Goal: Transaction & Acquisition: Purchase product/service

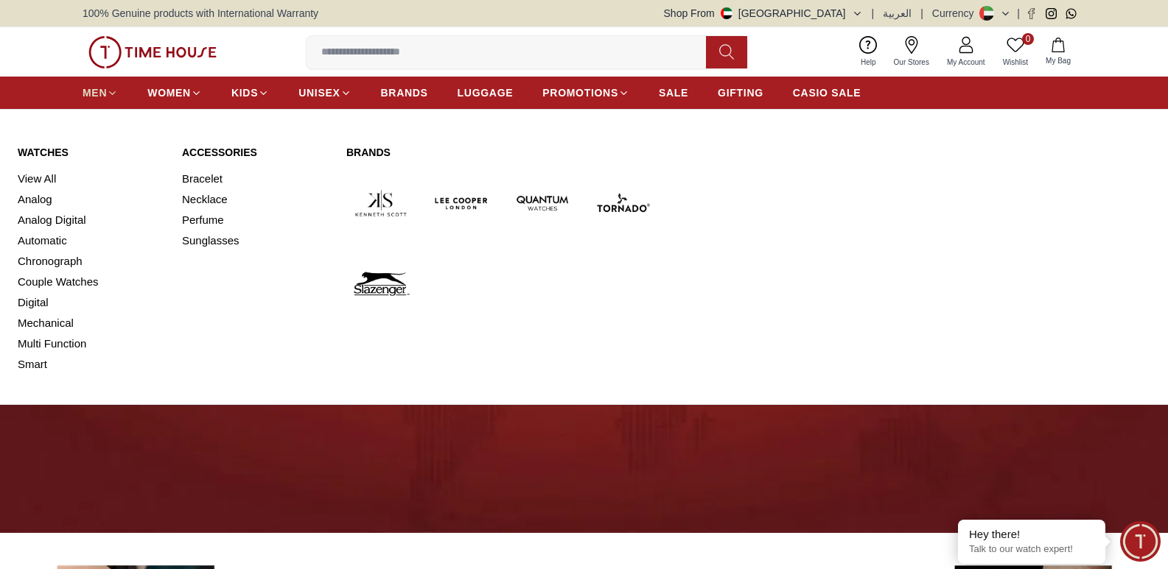
click at [106, 93] on span "MEN" at bounding box center [95, 92] width 24 height 15
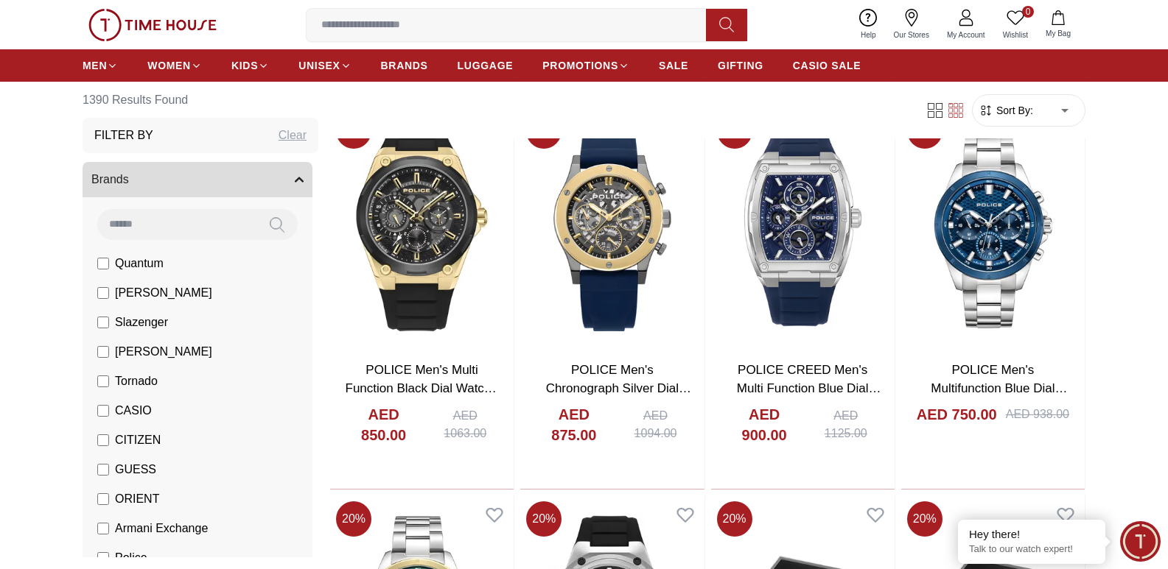
scroll to position [884, 0]
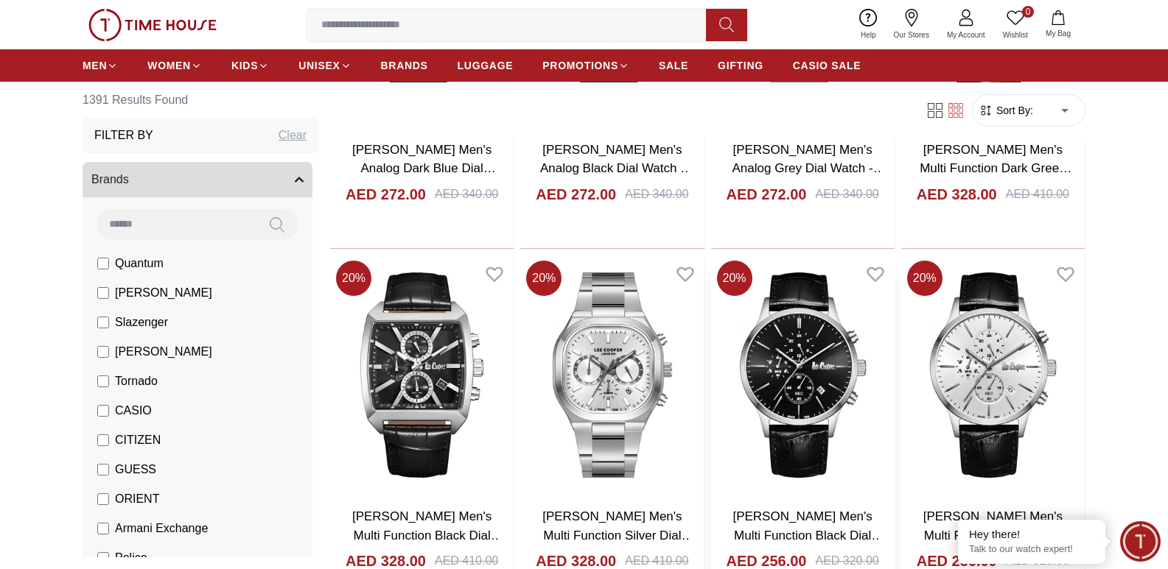
scroll to position [3462, 0]
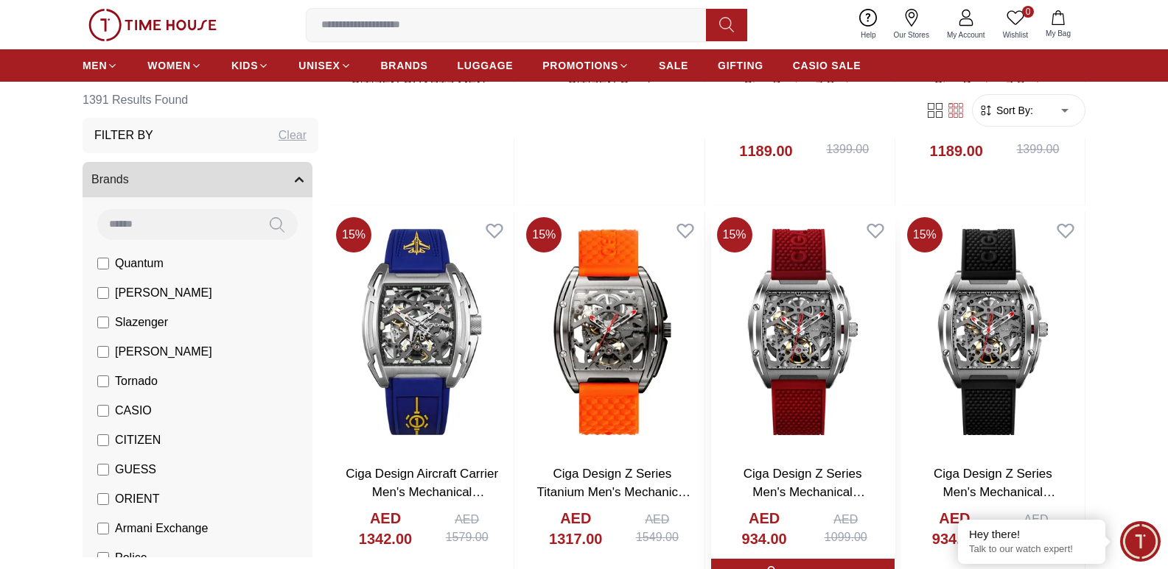
scroll to position [5452, 0]
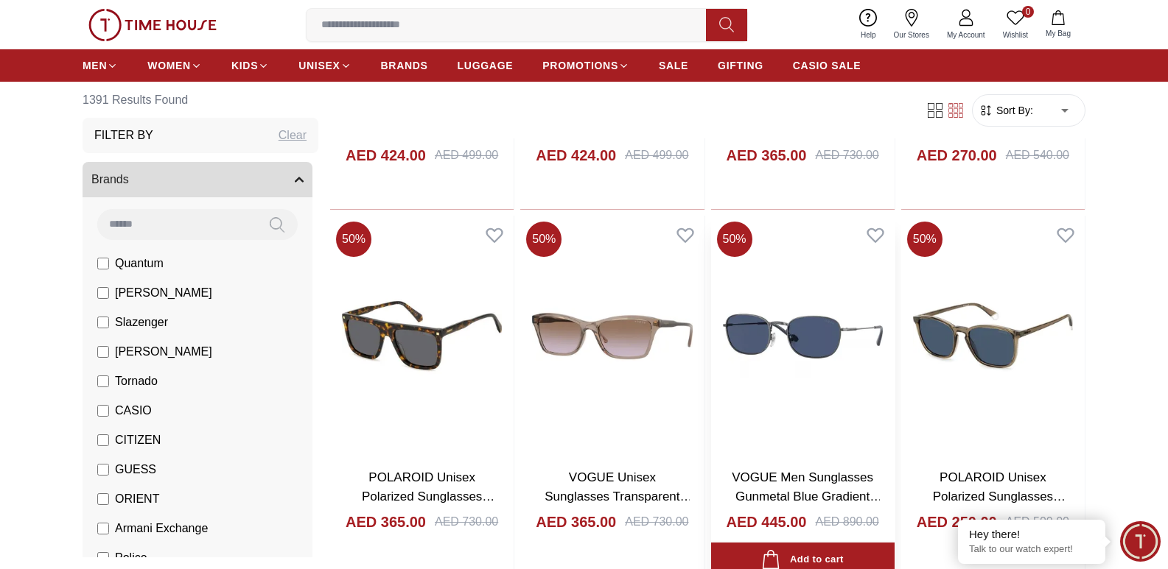
scroll to position [7367, 0]
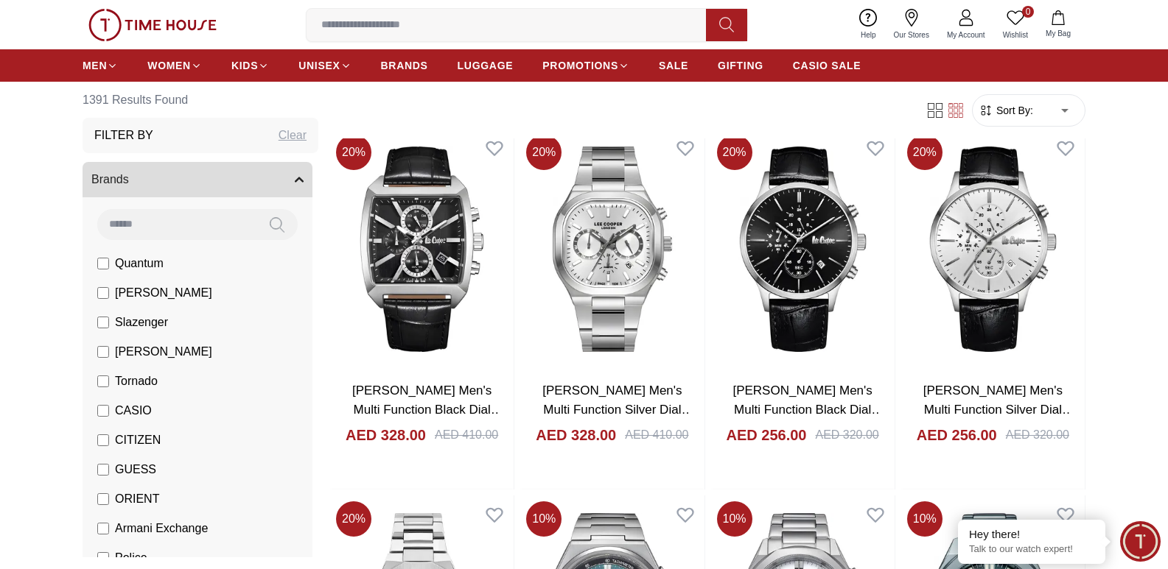
scroll to position [3462, 0]
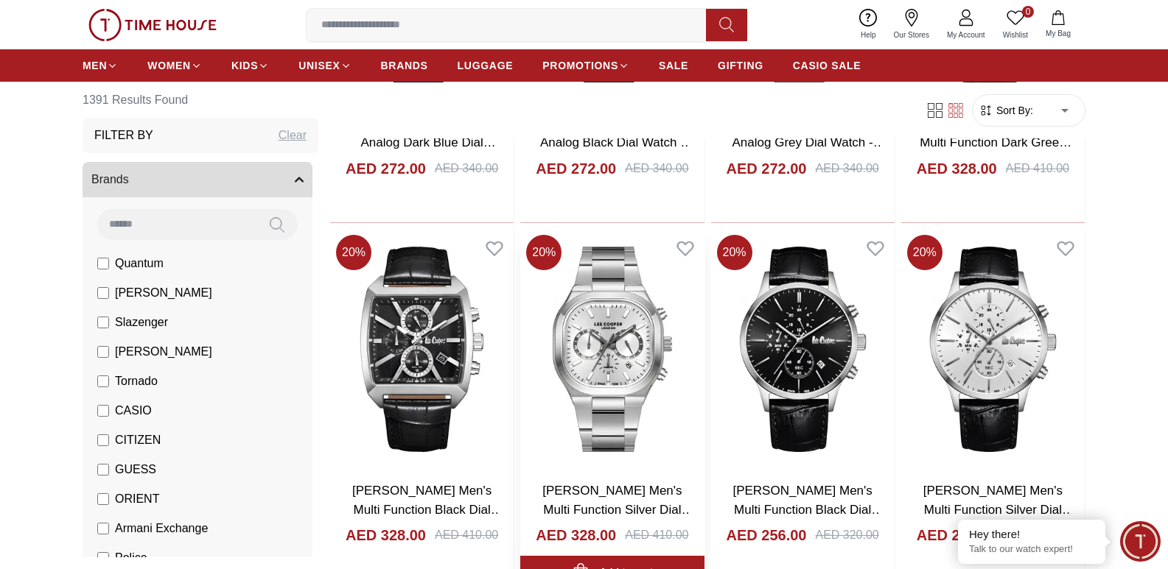
click at [616, 364] on img at bounding box center [611, 350] width 183 height 242
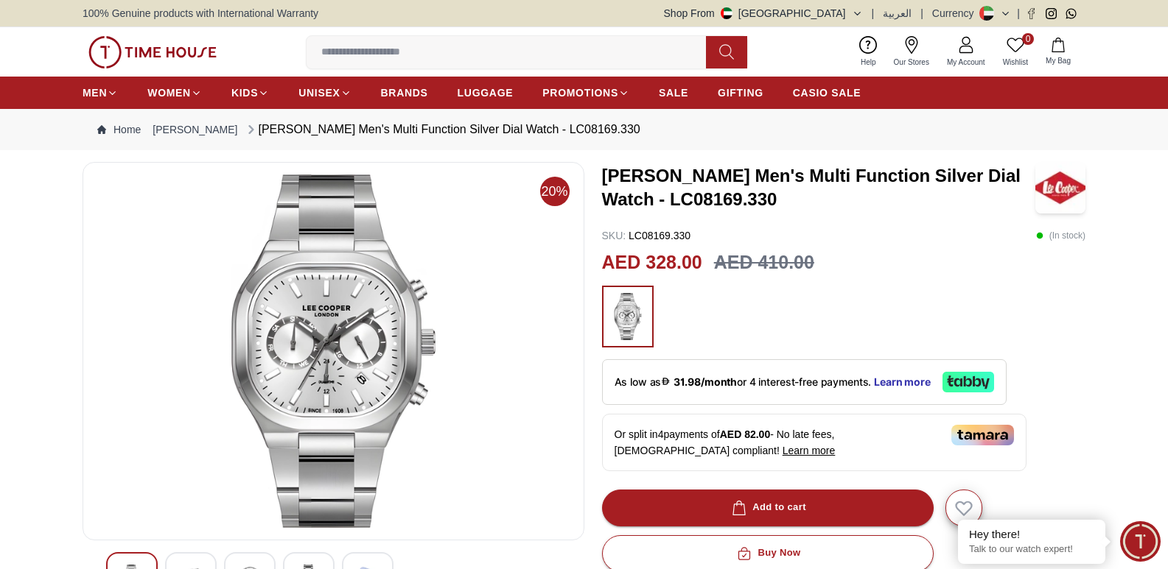
click at [435, 52] on input at bounding box center [511, 52] width 411 height 29
